Goal: Navigation & Orientation: Go to known website

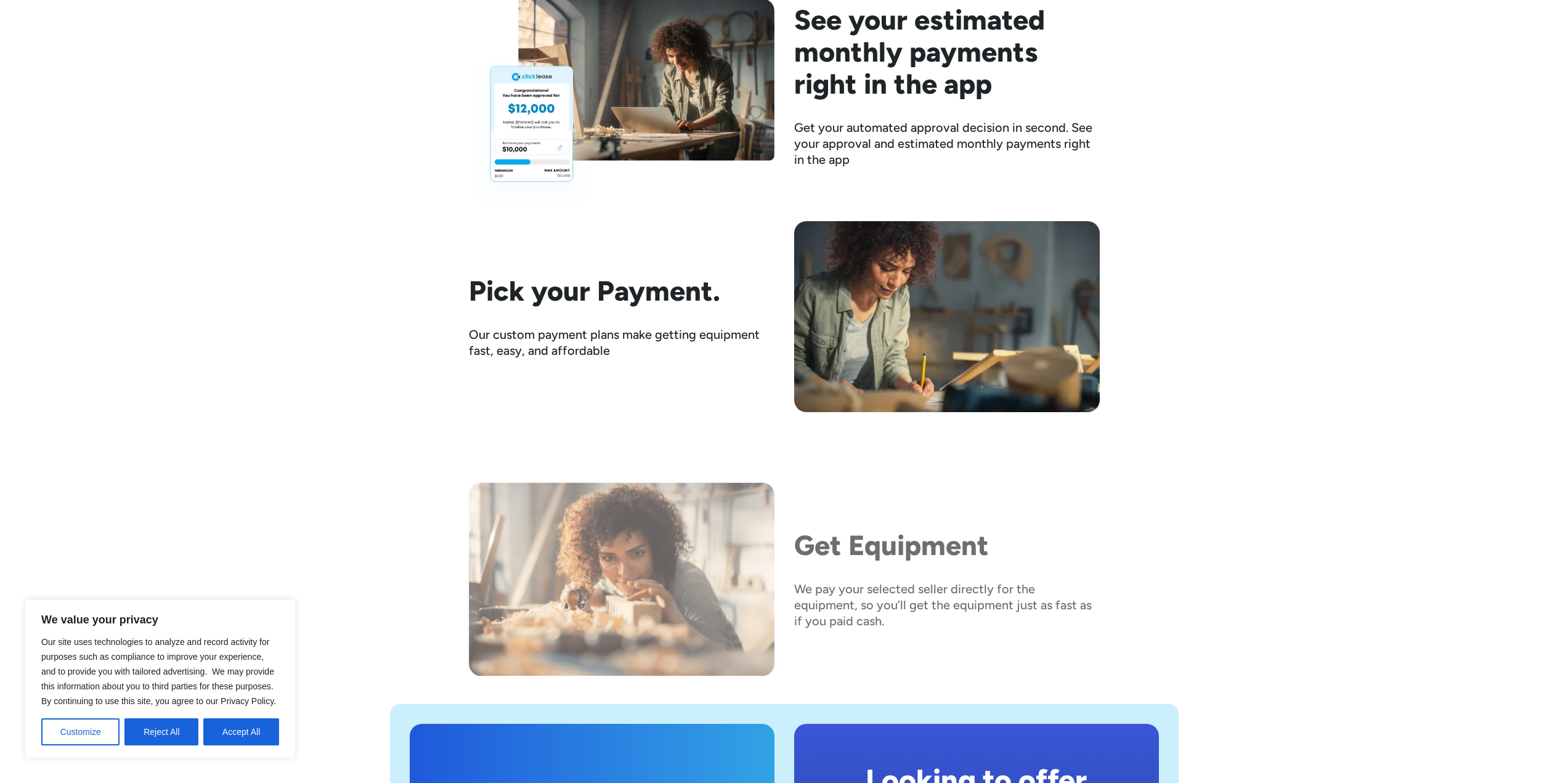
scroll to position [1786, 0]
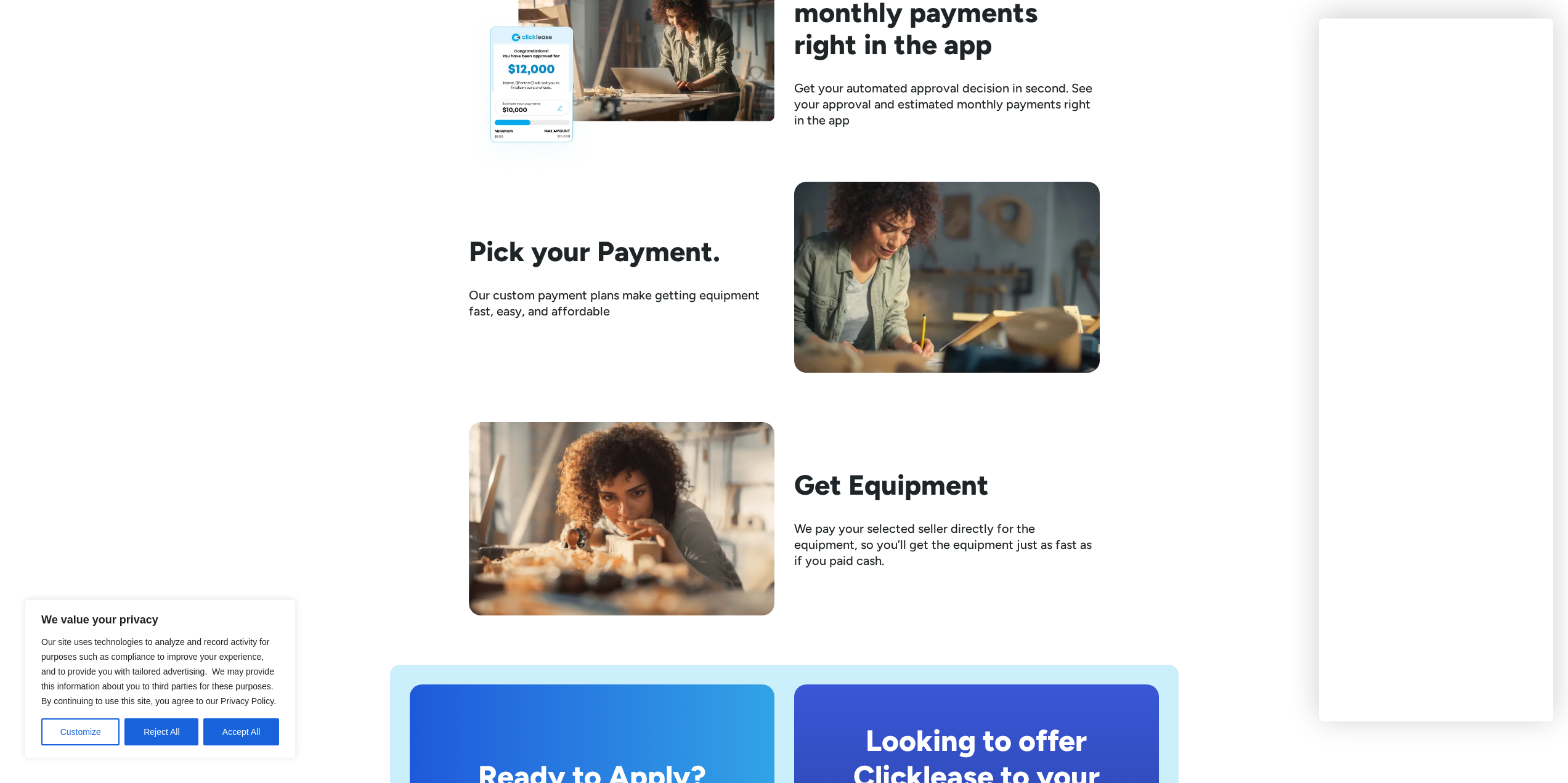
click at [1180, 180] on div "Here's how it works Find The Equipment Clicklease partners with thousands of se…" at bounding box center [784, 3] width 1568 height 1224
click at [1164, 639] on div "Ready to Apply? Apply Now Looking to offer Clicklease to your customers? Learn …" at bounding box center [784, 795] width 1518 height 358
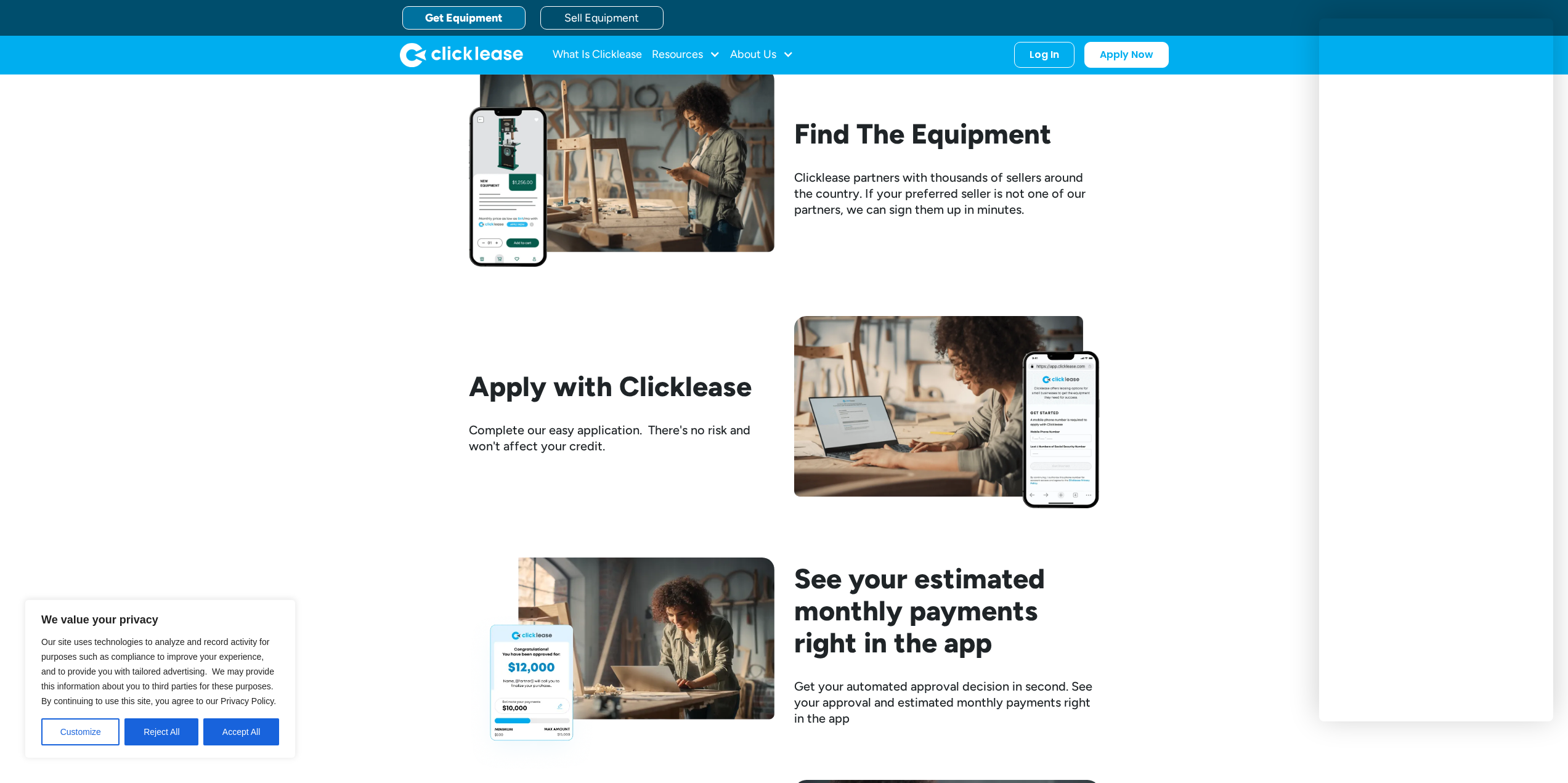
scroll to position [924, 0]
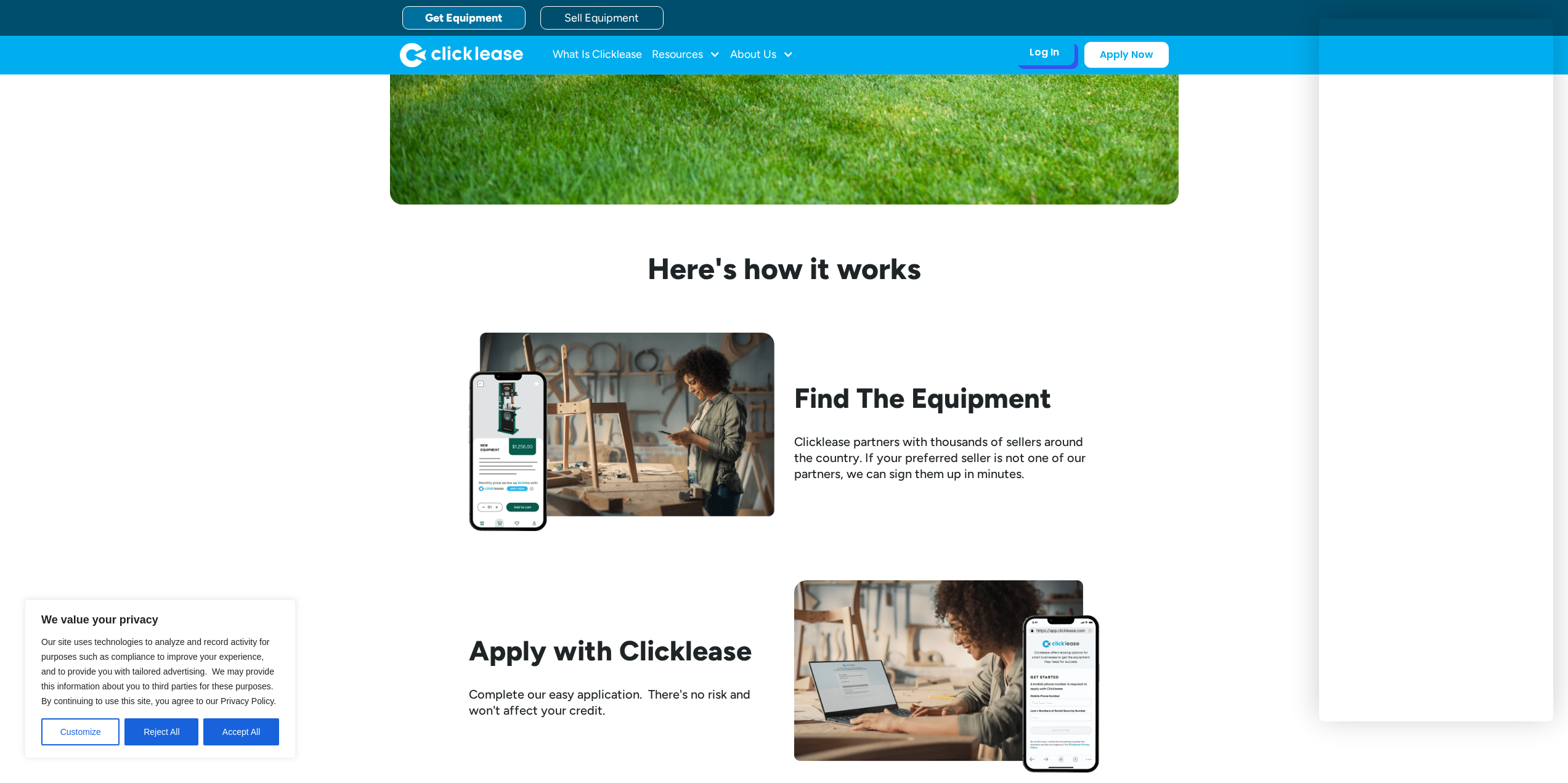
click at [1027, 59] on div "Log In Account login I use Clicklease to get my equipment Partner Portal I offe…" at bounding box center [1044, 52] width 60 height 26
click at [1048, 49] on div "Log In" at bounding box center [1045, 52] width 30 height 12
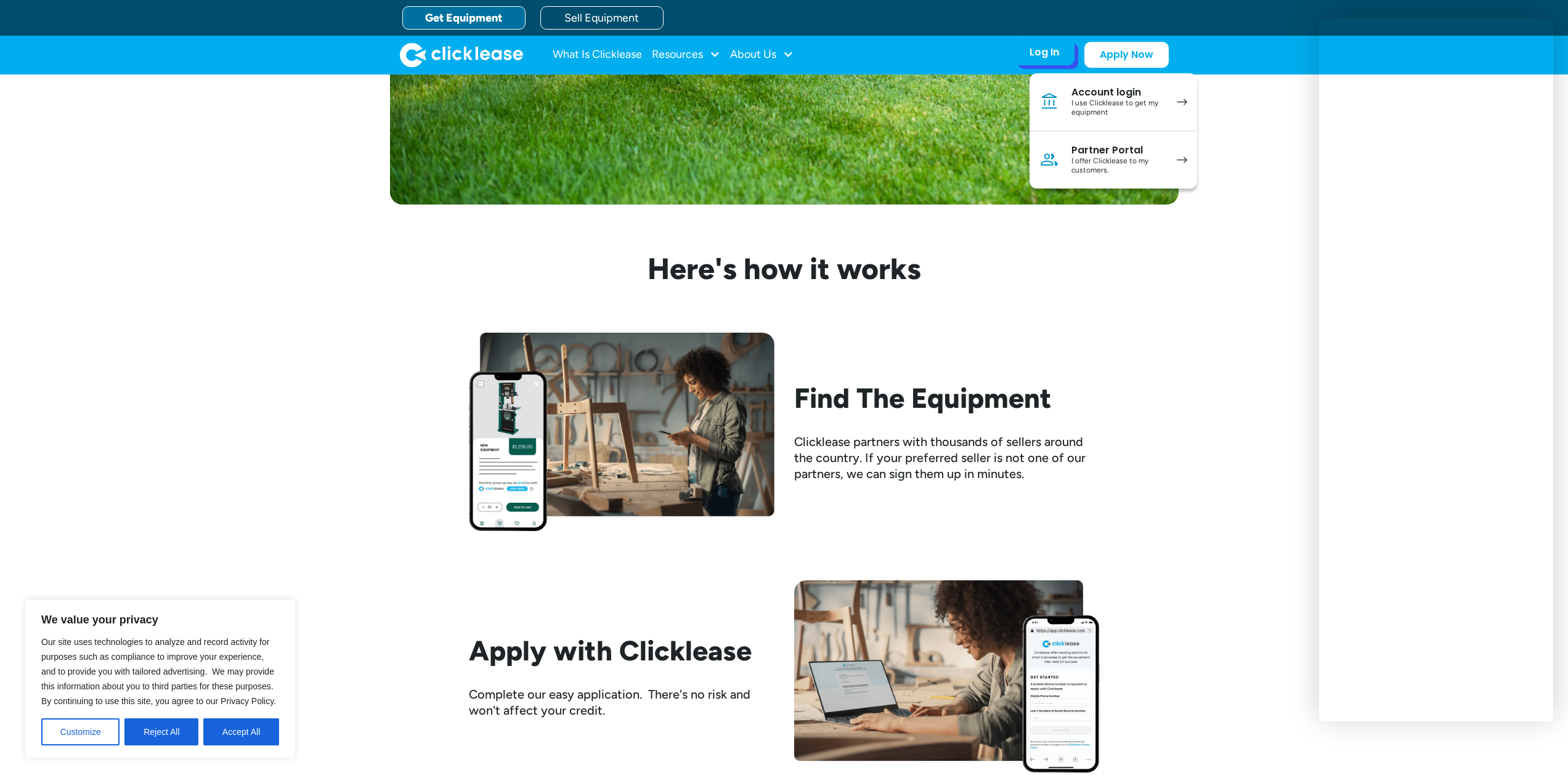
click at [1096, 102] on div "I use Clicklease to get my equipment" at bounding box center [1117, 107] width 93 height 19
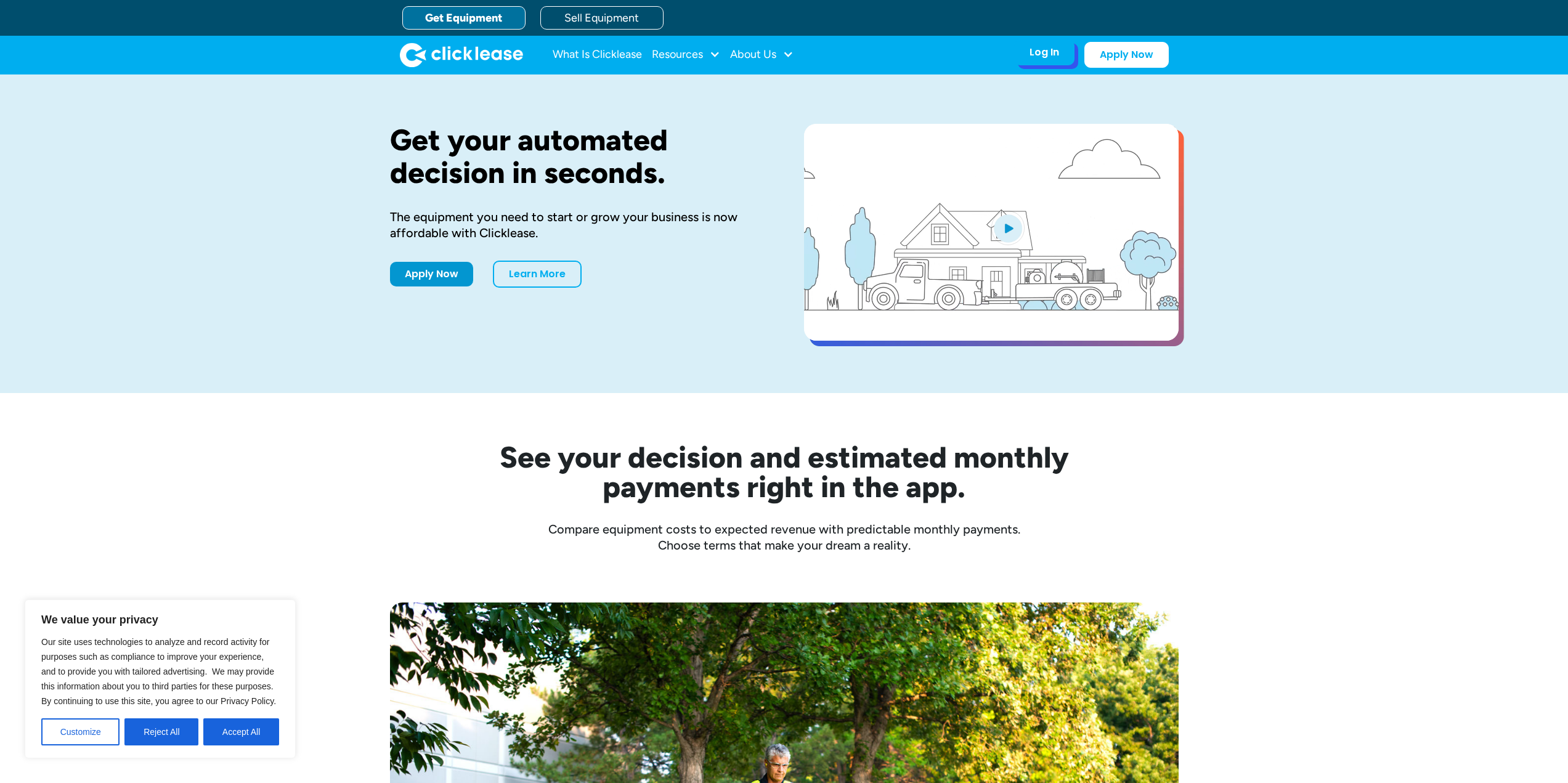
click at [1030, 52] on div "Log In" at bounding box center [1045, 52] width 30 height 12
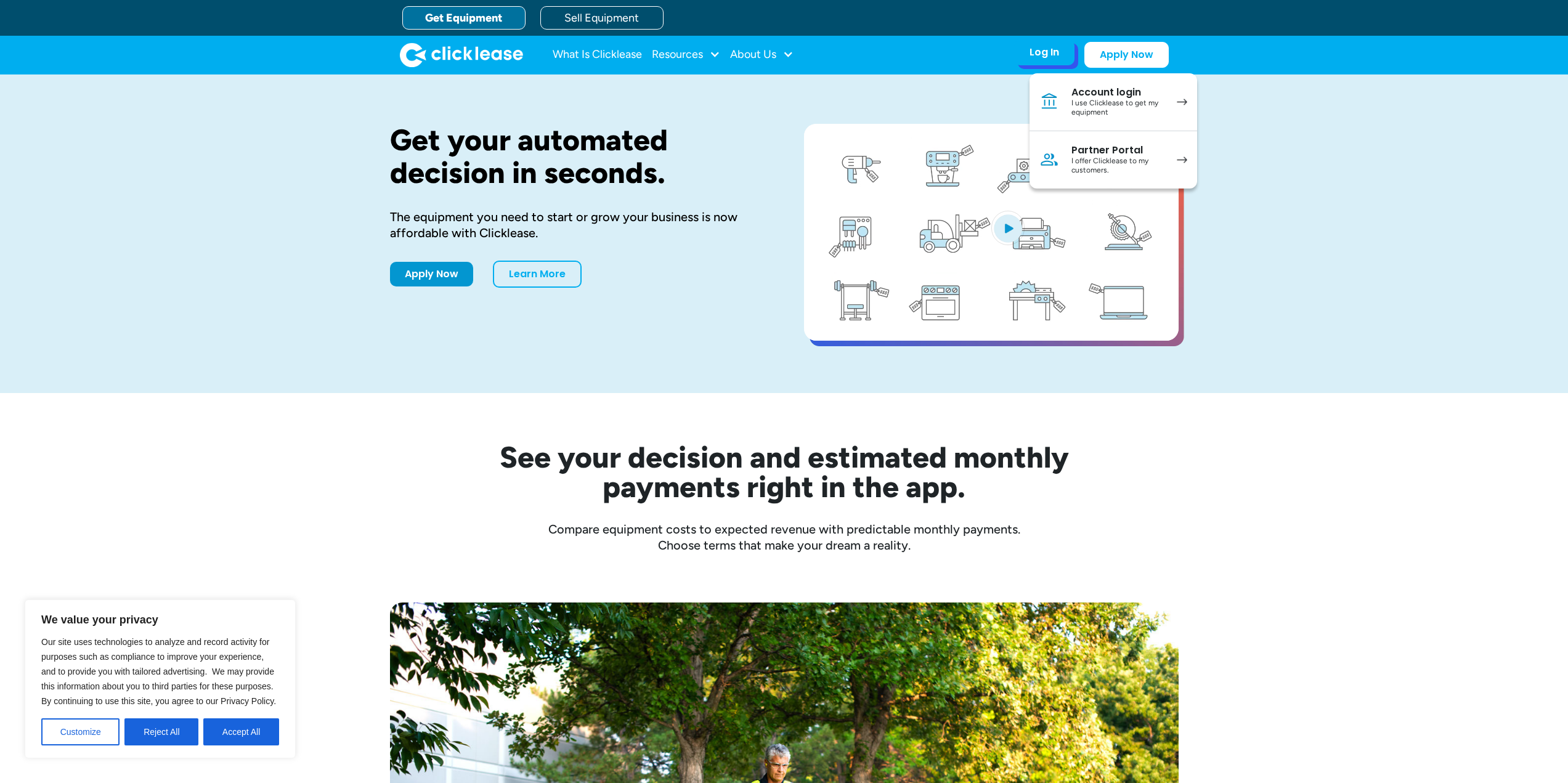
click at [1171, 109] on link "Account login I use Clicklease to get my equipment" at bounding box center [1113, 102] width 168 height 58
